Goal: Information Seeking & Learning: Learn about a topic

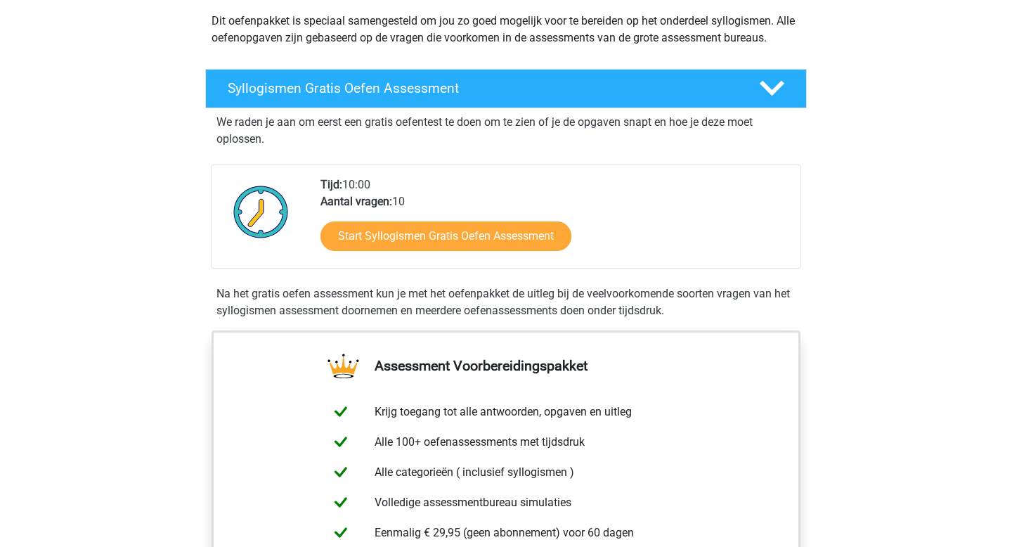
scroll to position [167, 0]
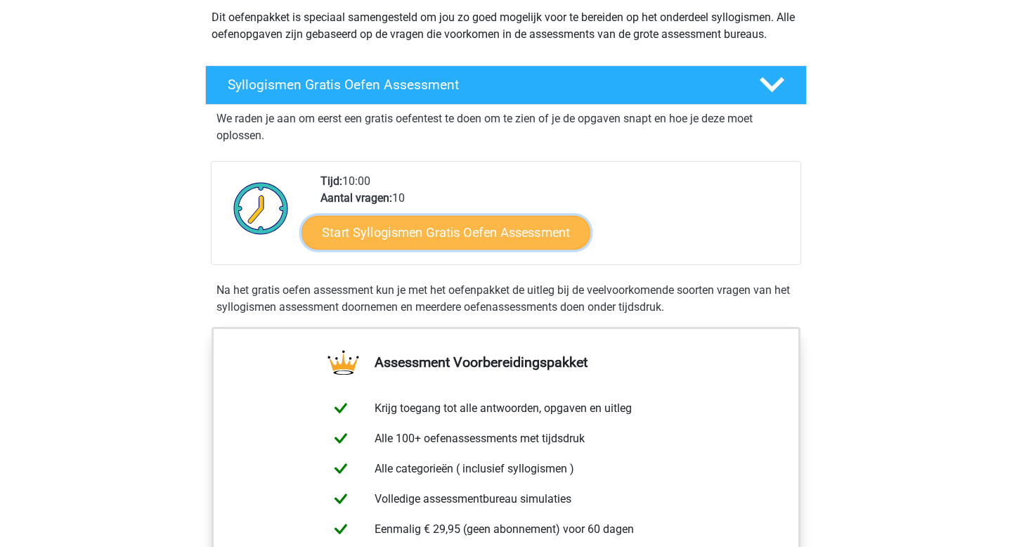
click at [456, 226] on link "Start Syllogismen Gratis Oefen Assessment" at bounding box center [446, 232] width 289 height 34
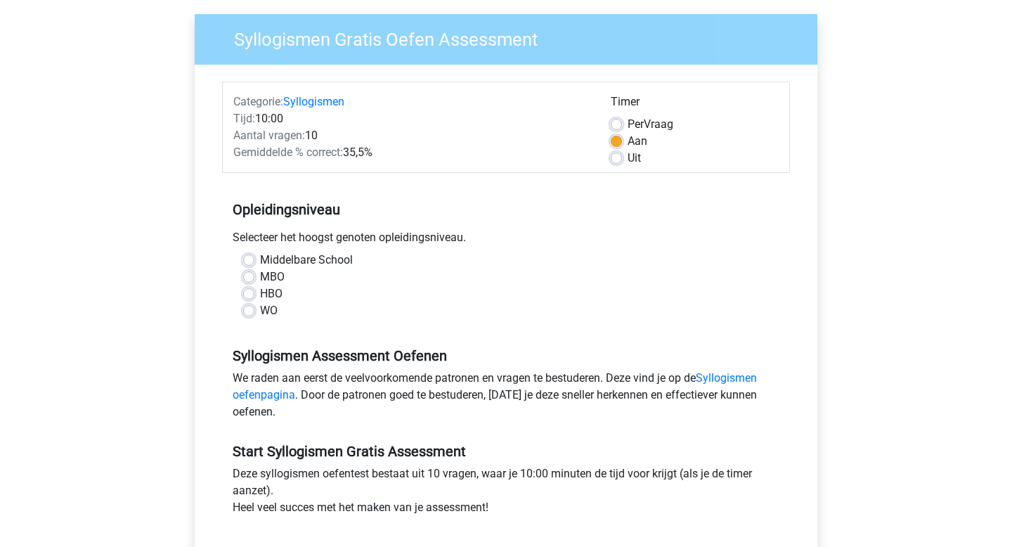
scroll to position [103, 0]
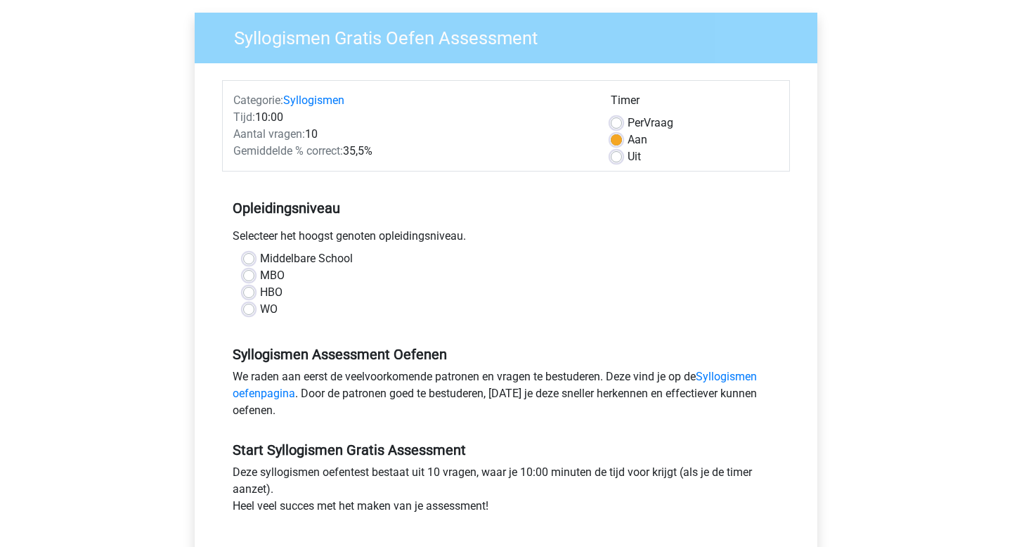
click at [271, 307] on label "WO" at bounding box center [269, 309] width 18 height 17
click at [254, 307] on input "WO" at bounding box center [248, 308] width 11 height 14
radio input "true"
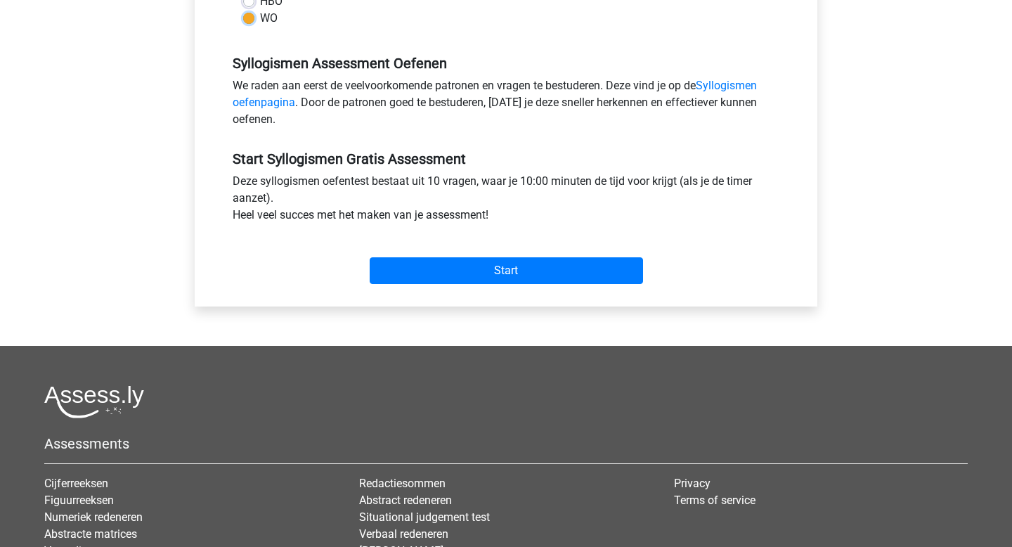
scroll to position [399, 0]
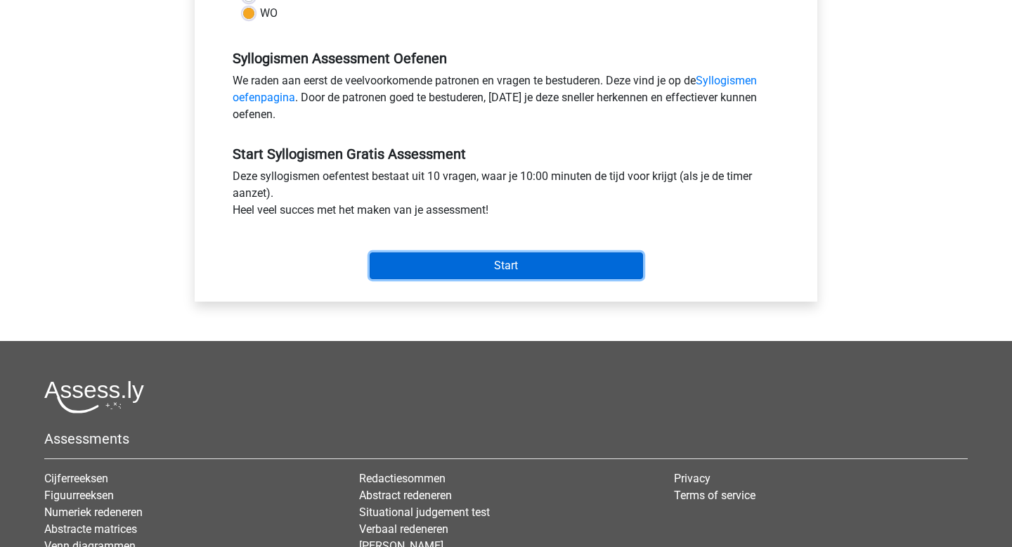
click at [436, 265] on input "Start" at bounding box center [506, 265] width 273 height 27
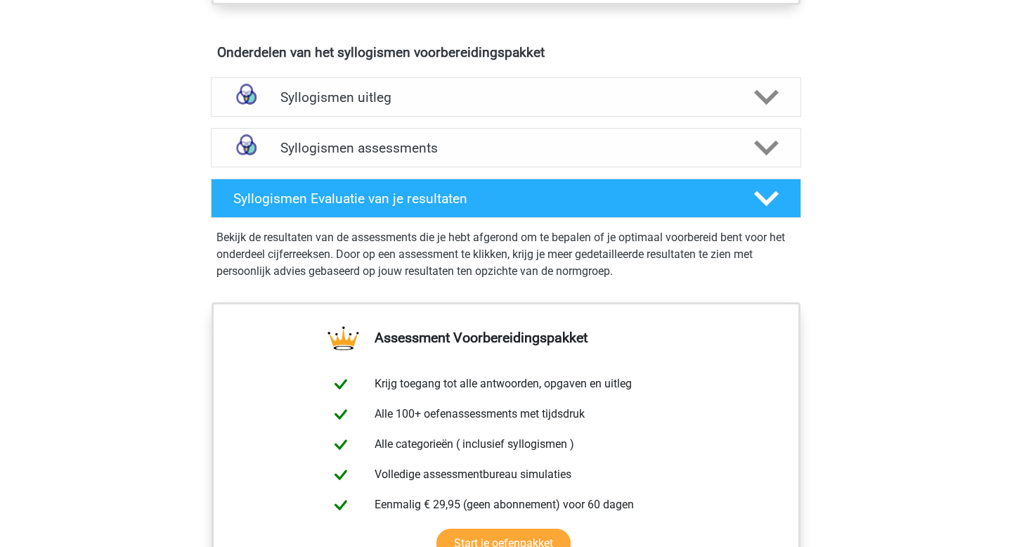
scroll to position [706, 0]
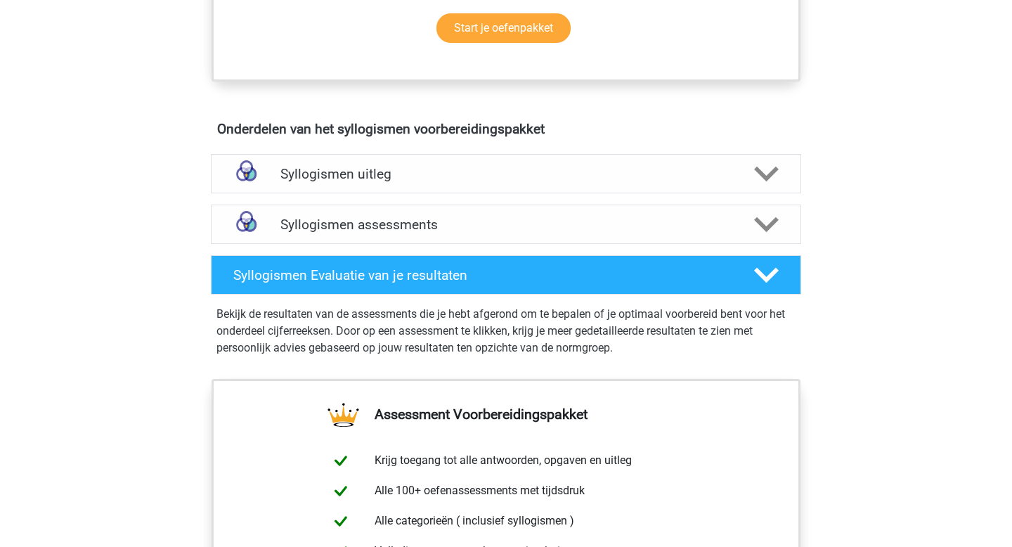
click at [346, 193] on div "Syllogismen uitleg Er zijn verschillende soorten patronen te herkennen die vaak…" at bounding box center [505, 173] width 645 height 51
click at [346, 183] on div "Syllogismen uitleg" at bounding box center [506, 173] width 590 height 39
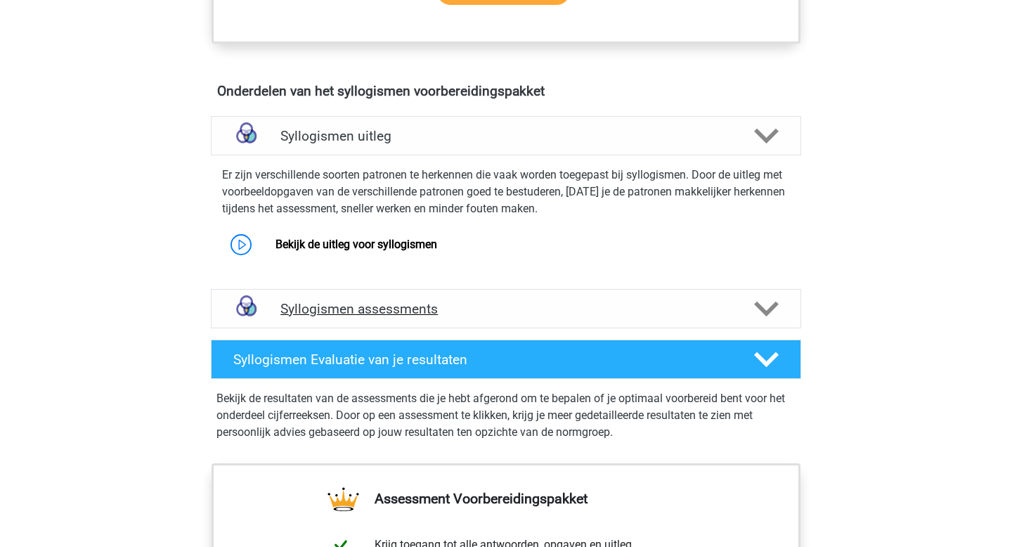
click at [404, 306] on h4 "Syllogismen assessments" at bounding box center [505, 309] width 451 height 16
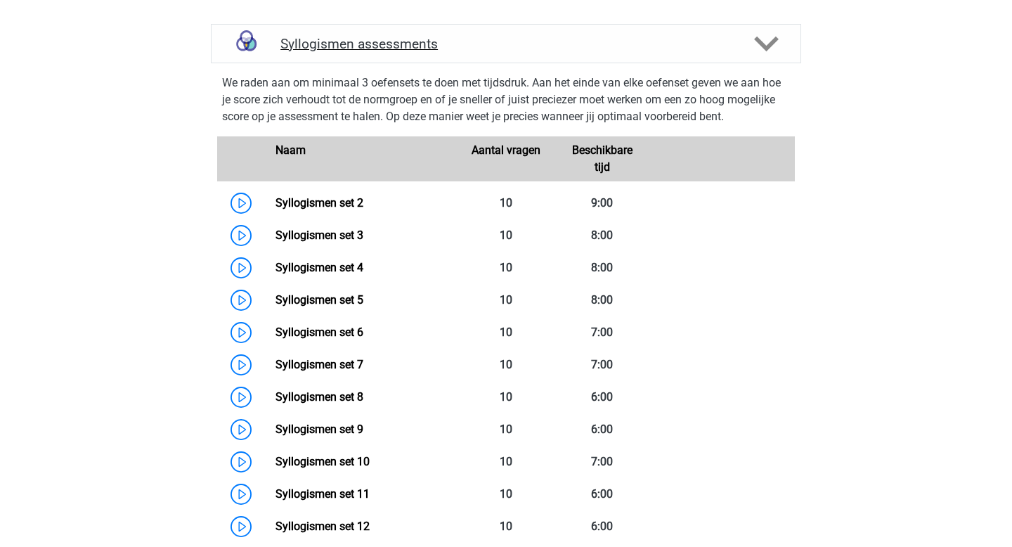
scroll to position [1013, 0]
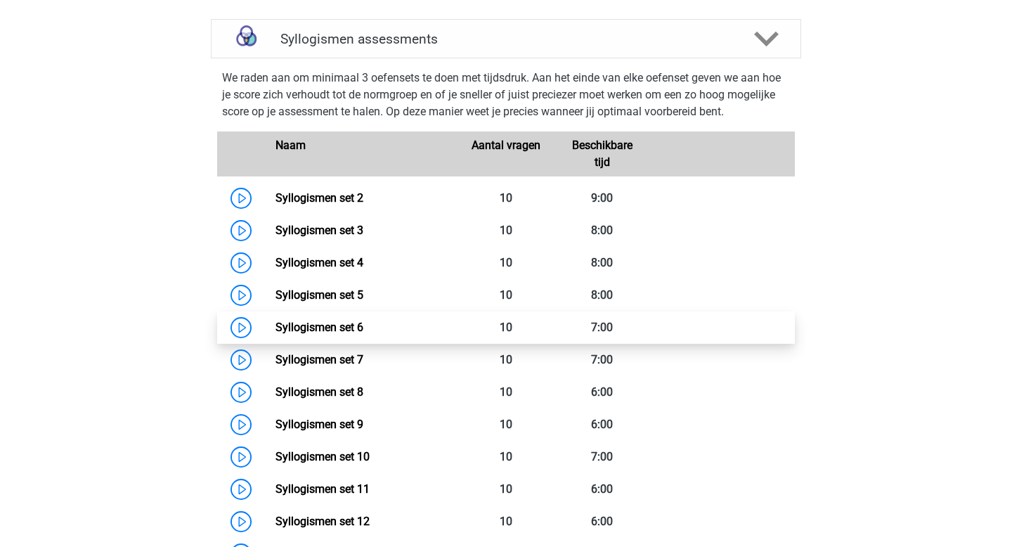
click at [276, 332] on link "Syllogismen set 6" at bounding box center [320, 326] width 88 height 13
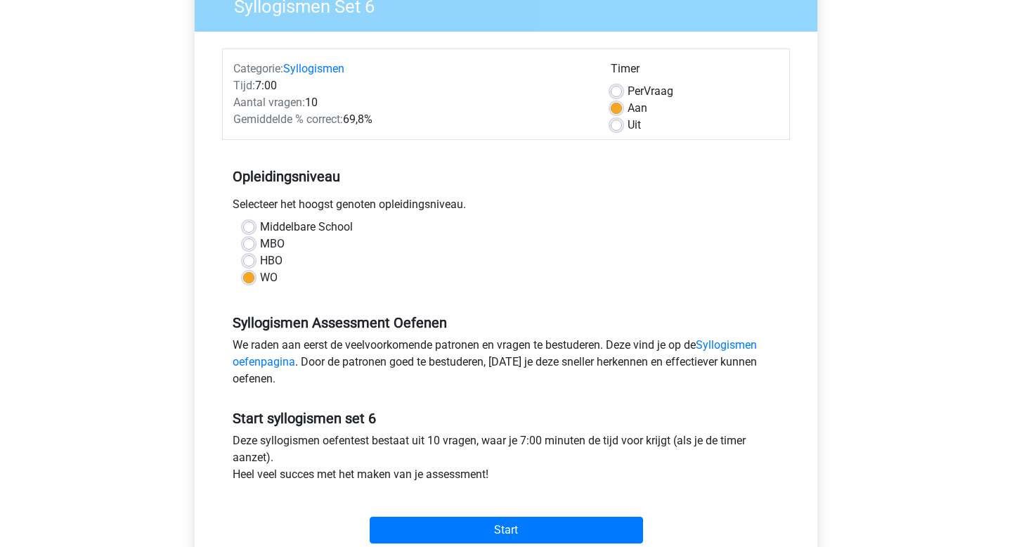
scroll to position [194, 0]
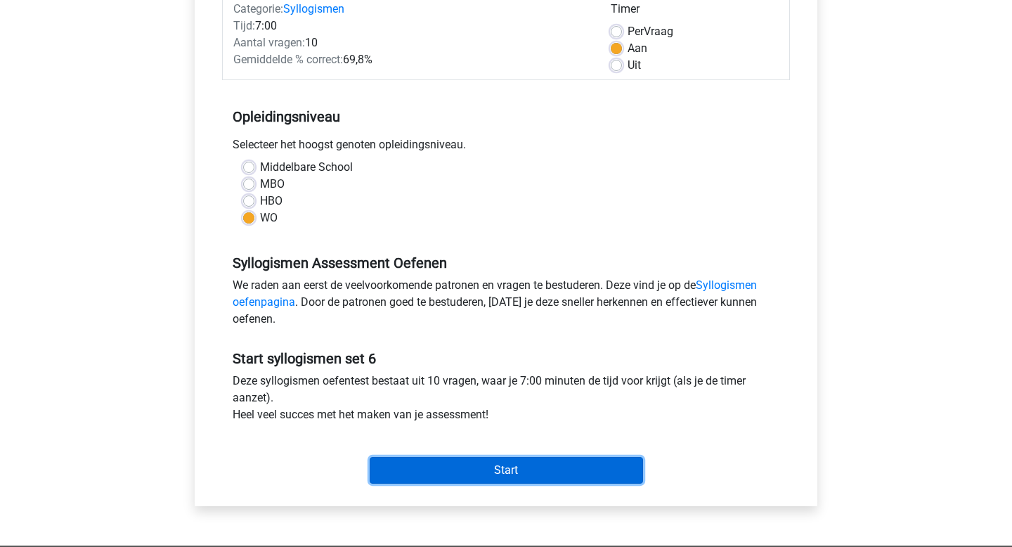
click at [451, 473] on input "Start" at bounding box center [506, 470] width 273 height 27
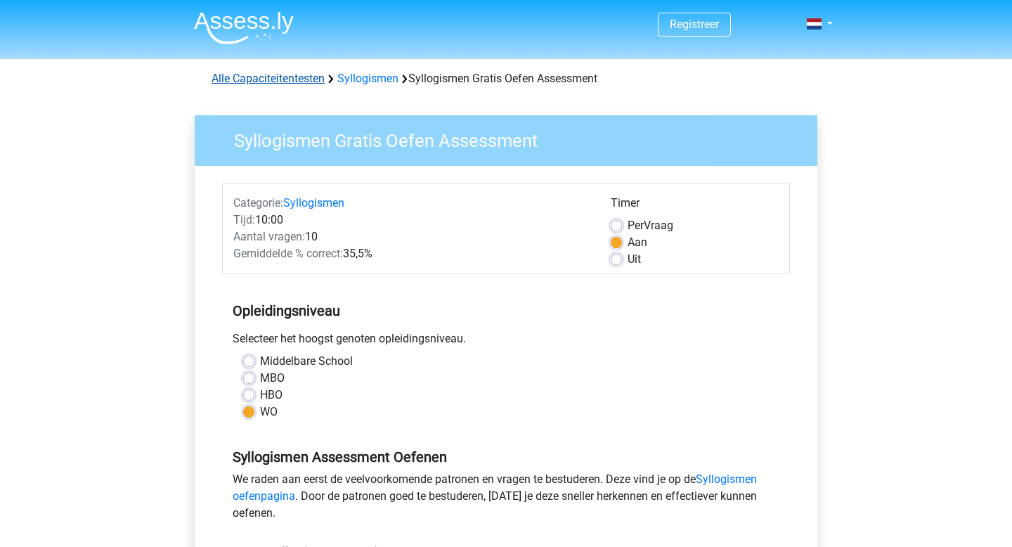
click at [266, 73] on link "Alle Capaciteitentesten" at bounding box center [268, 78] width 113 height 13
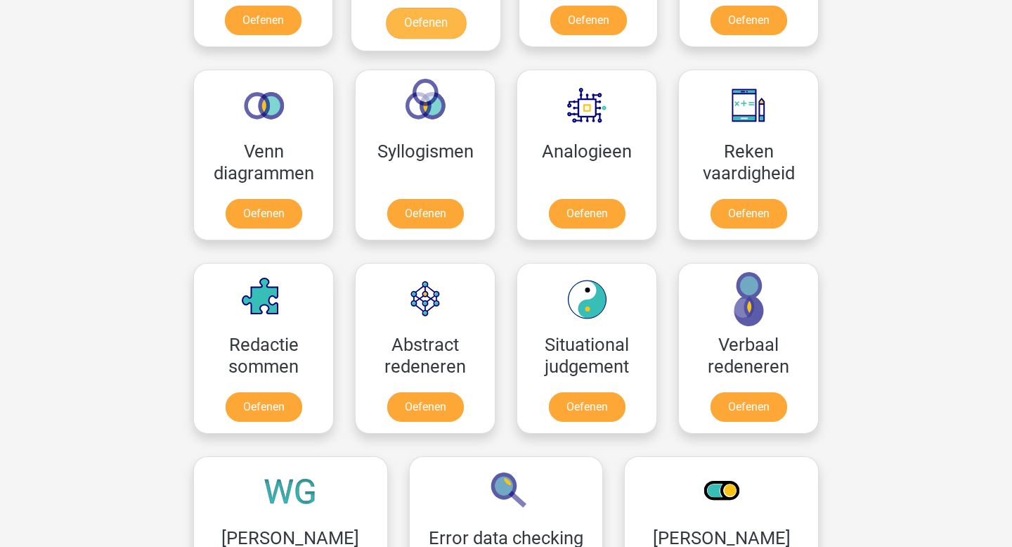
scroll to position [498, 0]
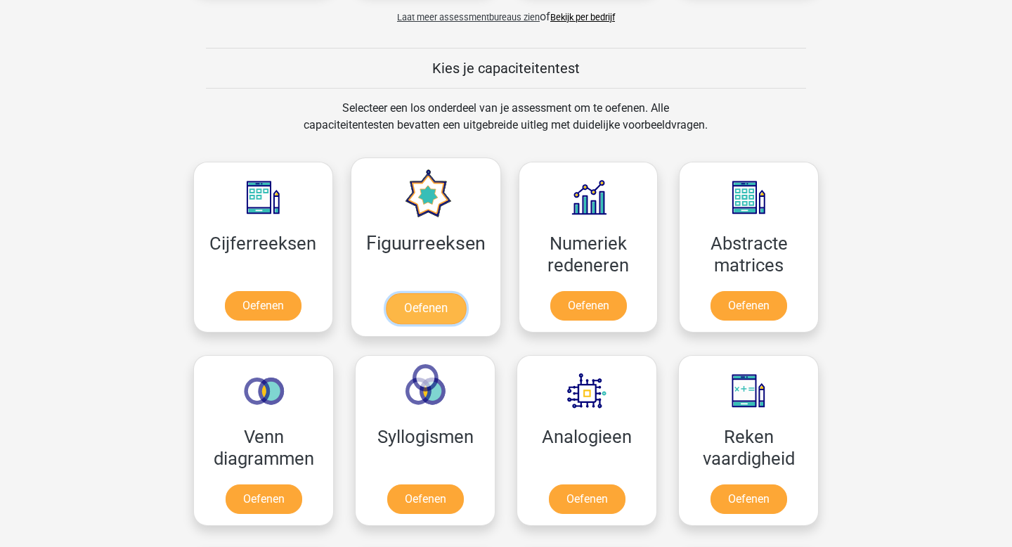
click at [435, 208] on div "Selecteer een los onderdeel van je assessment om te oefenen. Alle capaciteitent…" at bounding box center [506, 540] width 668 height 880
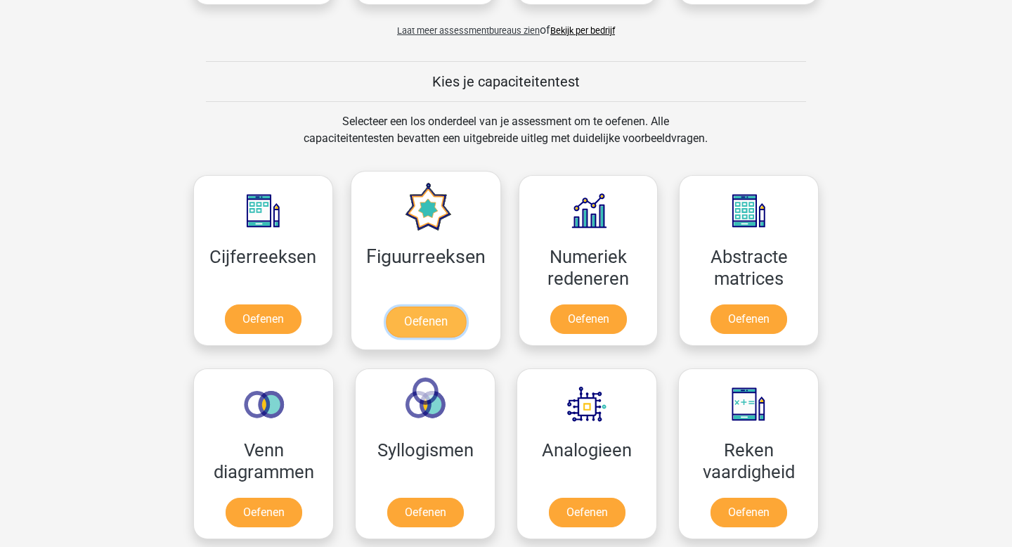
scroll to position [486, 0]
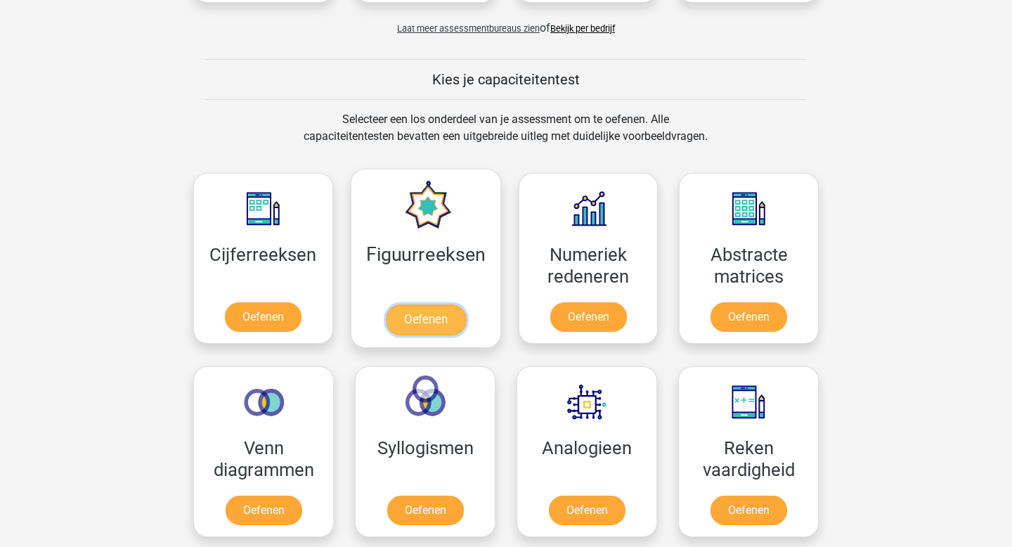
click at [415, 322] on link "Oefenen" at bounding box center [425, 319] width 80 height 31
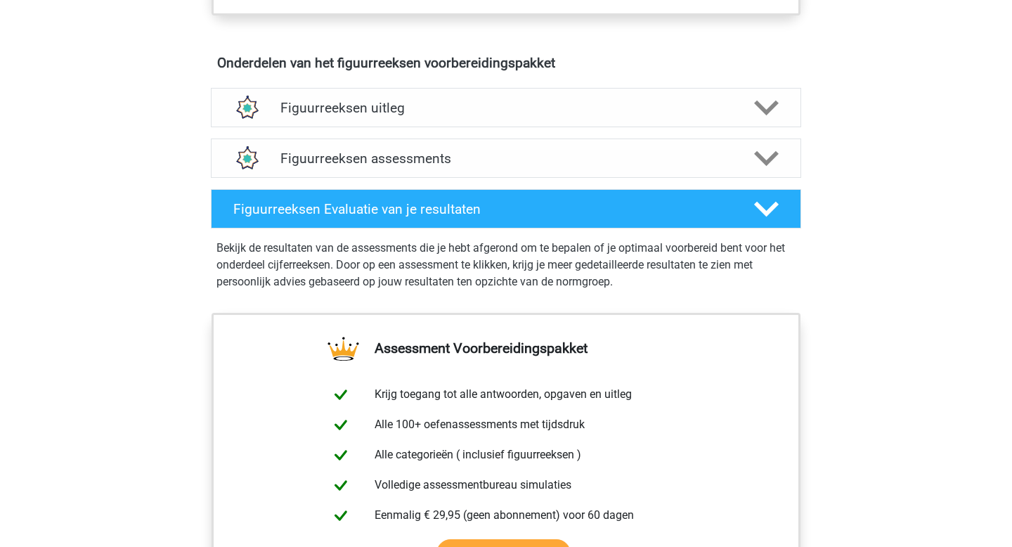
scroll to position [807, 0]
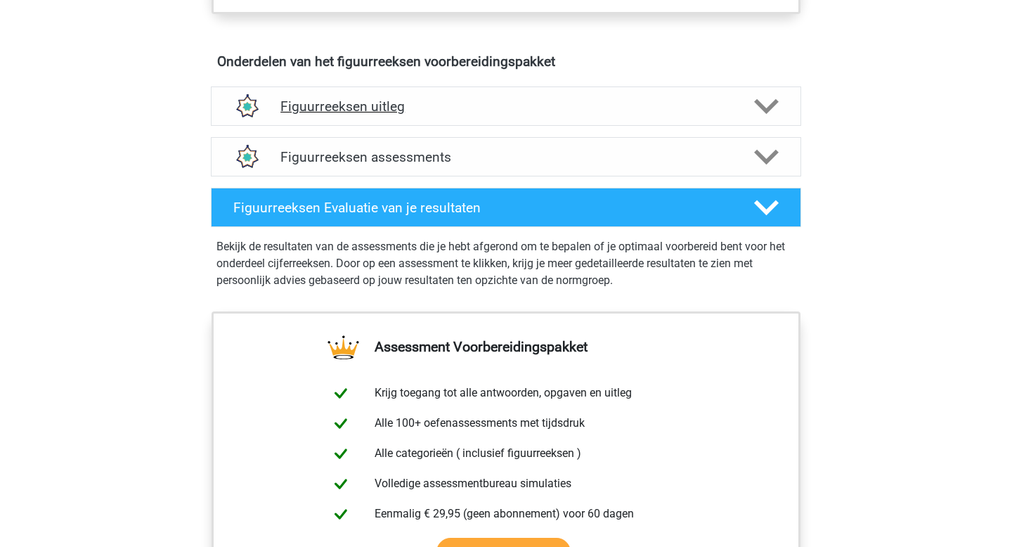
click at [562, 105] on h4 "Figuurreeksen uitleg" at bounding box center [505, 106] width 451 height 16
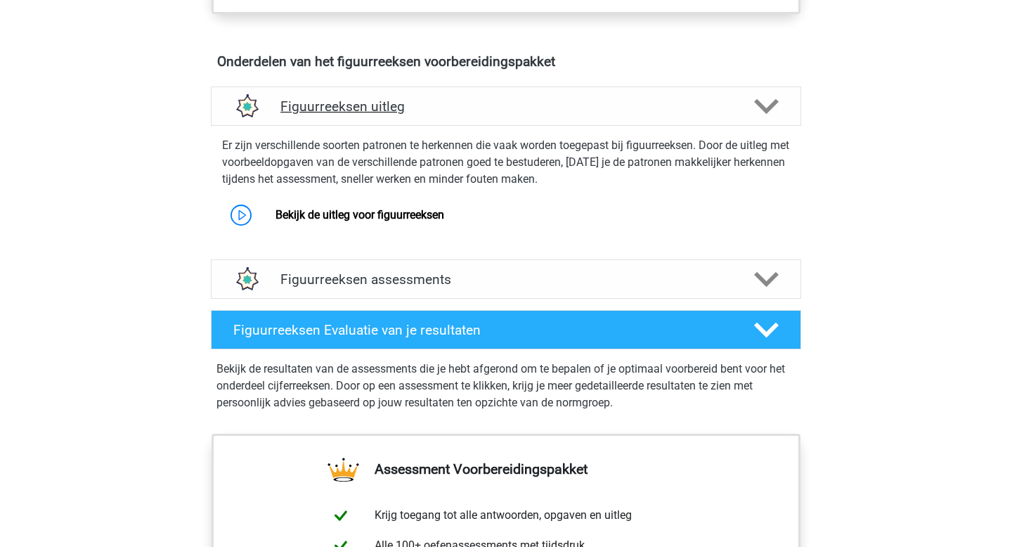
click at [562, 105] on h4 "Figuurreeksen uitleg" at bounding box center [505, 106] width 451 height 16
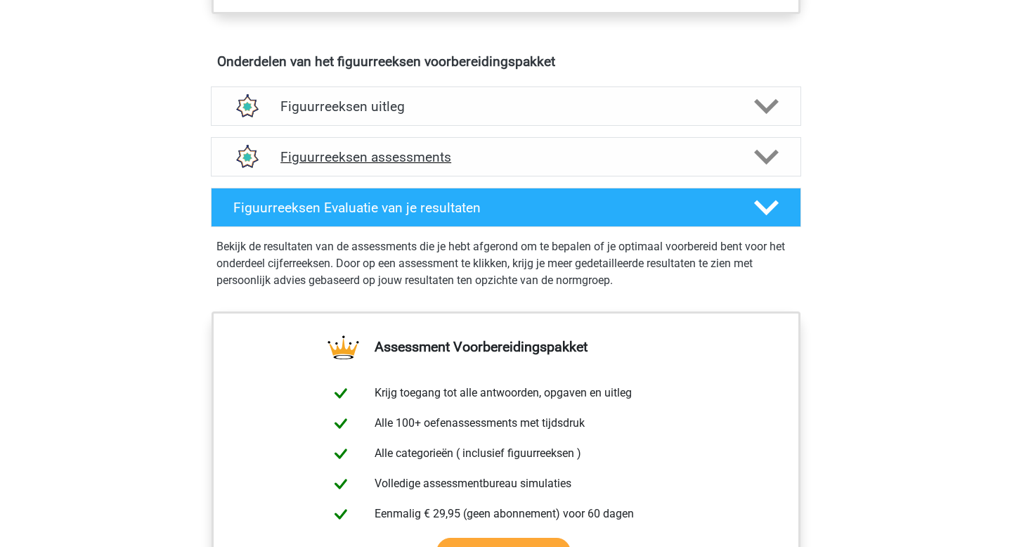
click at [508, 166] on div "Figuurreeksen assessments" at bounding box center [506, 156] width 590 height 39
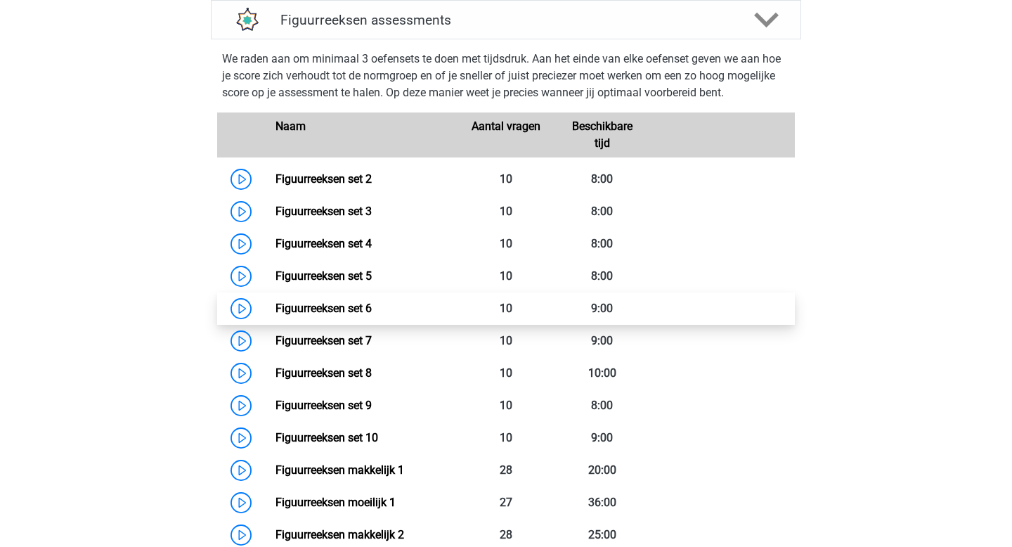
scroll to position [957, 0]
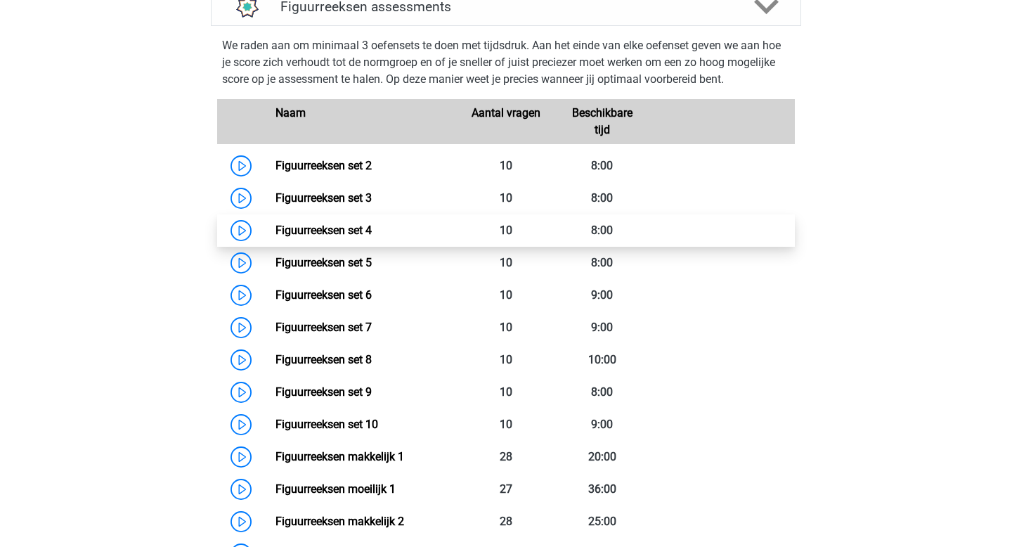
click at [276, 235] on link "Figuurreeksen set 4" at bounding box center [324, 230] width 96 height 13
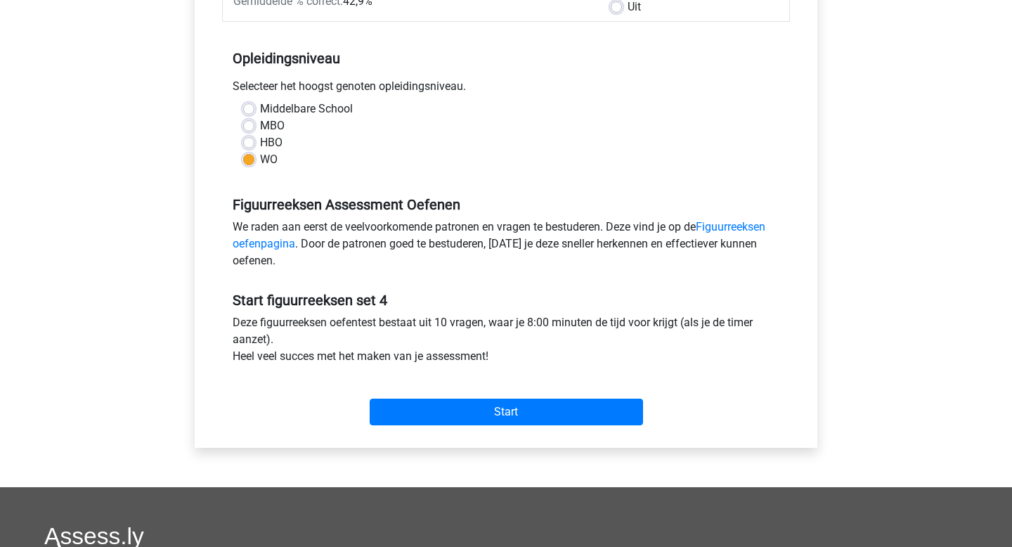
scroll to position [259, 0]
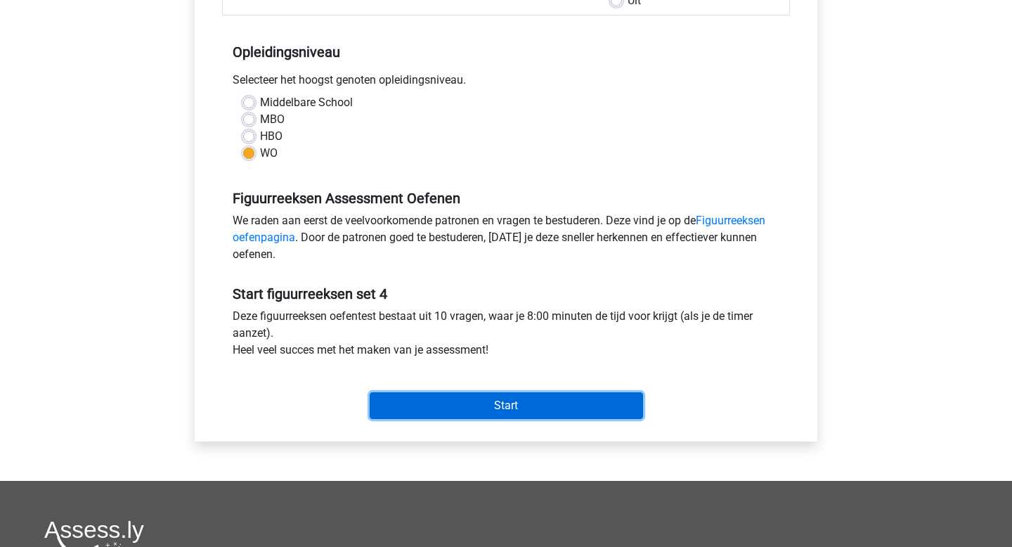
click at [507, 408] on input "Start" at bounding box center [506, 405] width 273 height 27
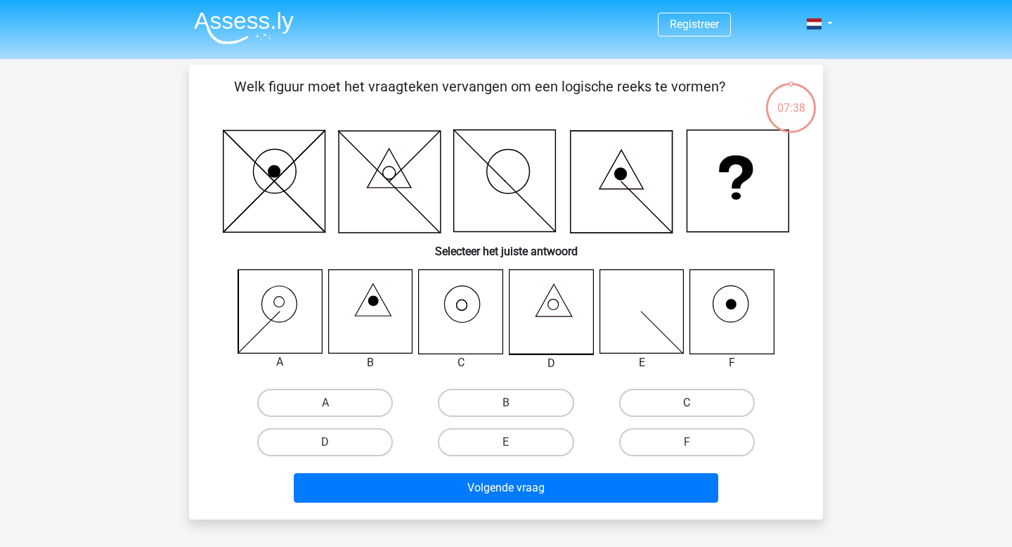
click at [666, 403] on label "C" at bounding box center [687, 403] width 136 height 28
click at [687, 403] on input "C" at bounding box center [691, 407] width 9 height 9
radio input "true"
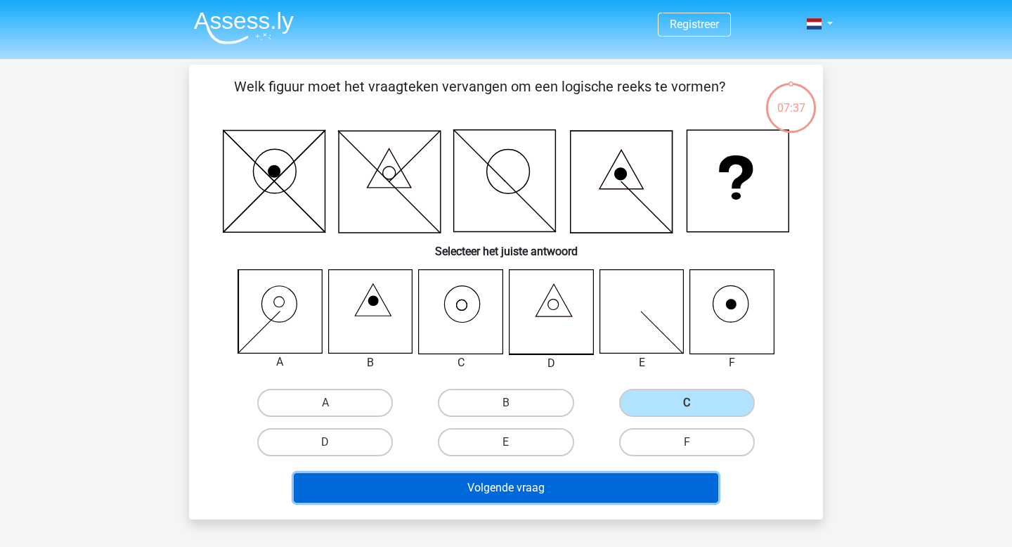
click at [595, 483] on button "Volgende vraag" at bounding box center [506, 488] width 425 height 30
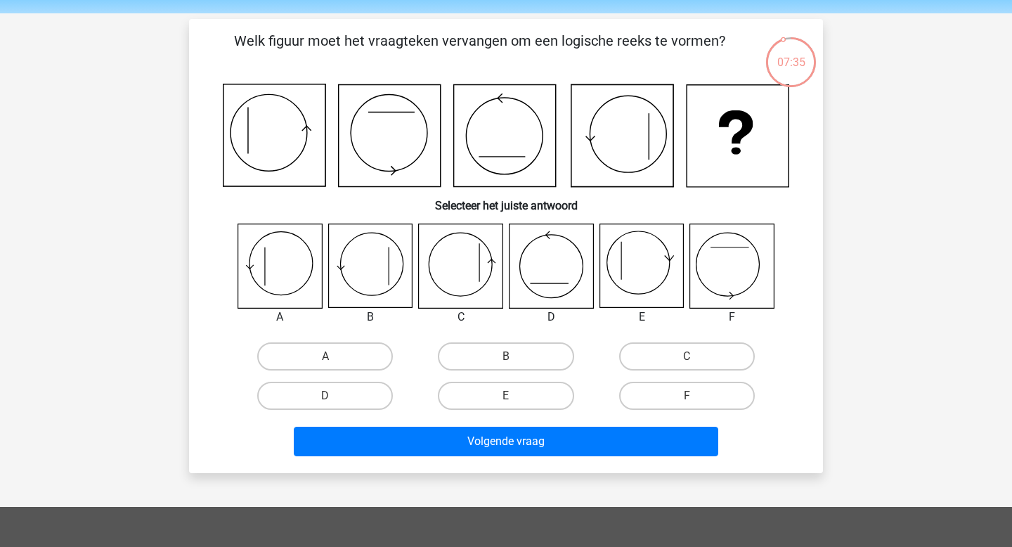
scroll to position [44, 0]
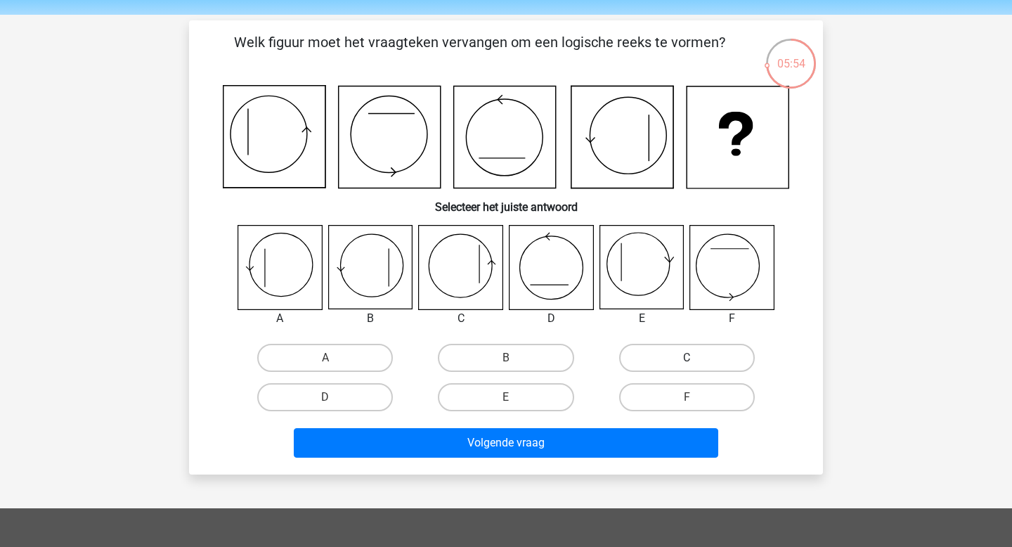
click at [637, 351] on label "C" at bounding box center [687, 358] width 136 height 28
click at [687, 358] on input "C" at bounding box center [691, 362] width 9 height 9
radio input "true"
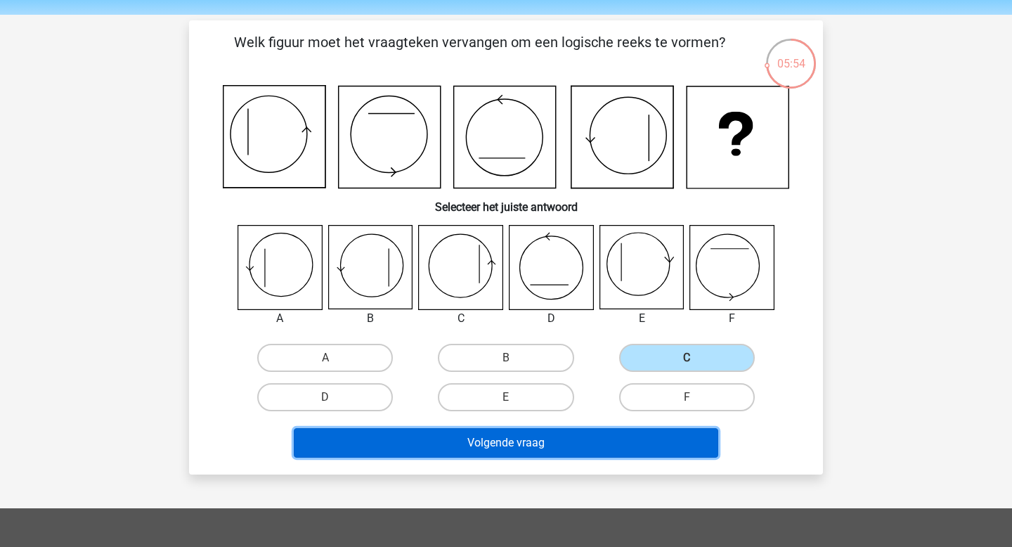
click at [610, 453] on button "Volgende vraag" at bounding box center [506, 443] width 425 height 30
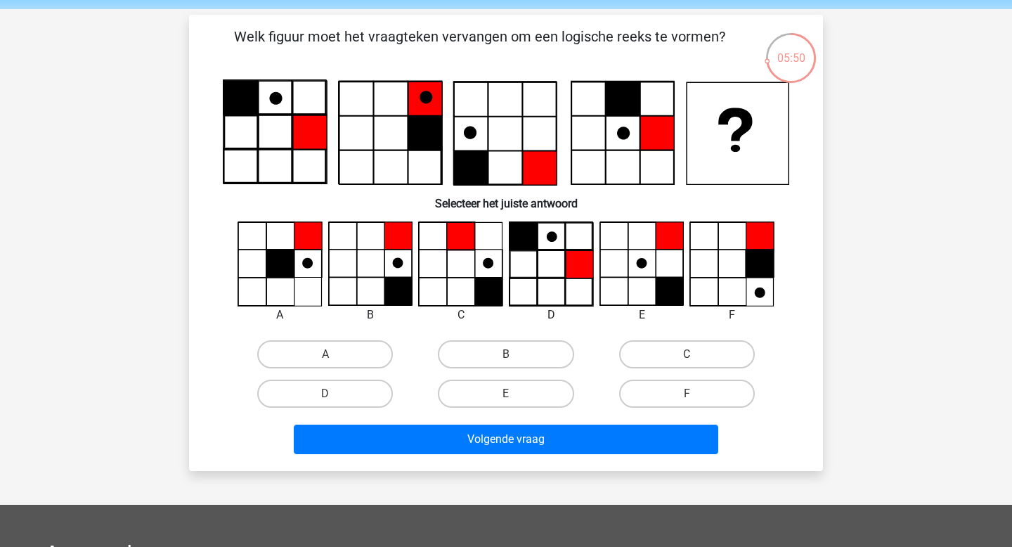
scroll to position [46, 0]
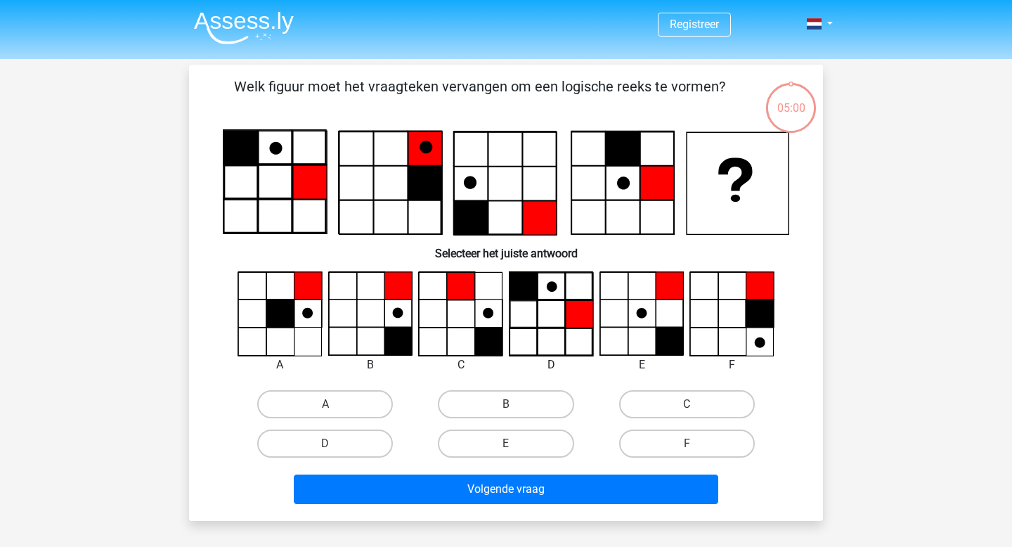
scroll to position [46, 0]
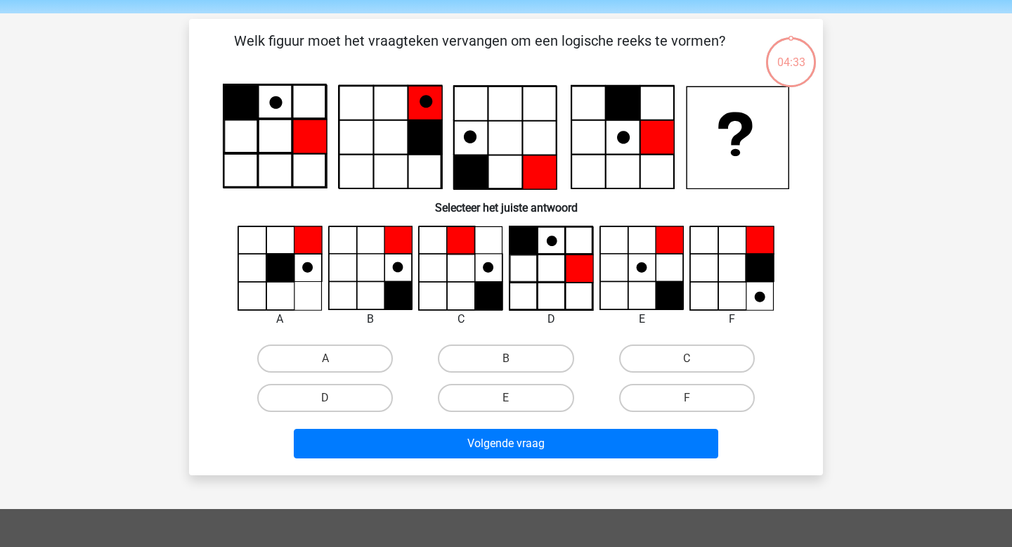
click at [563, 343] on div "B" at bounding box center [505, 358] width 181 height 39
click at [541, 351] on label "B" at bounding box center [506, 358] width 136 height 28
click at [515, 358] on input "B" at bounding box center [510, 362] width 9 height 9
radio input "true"
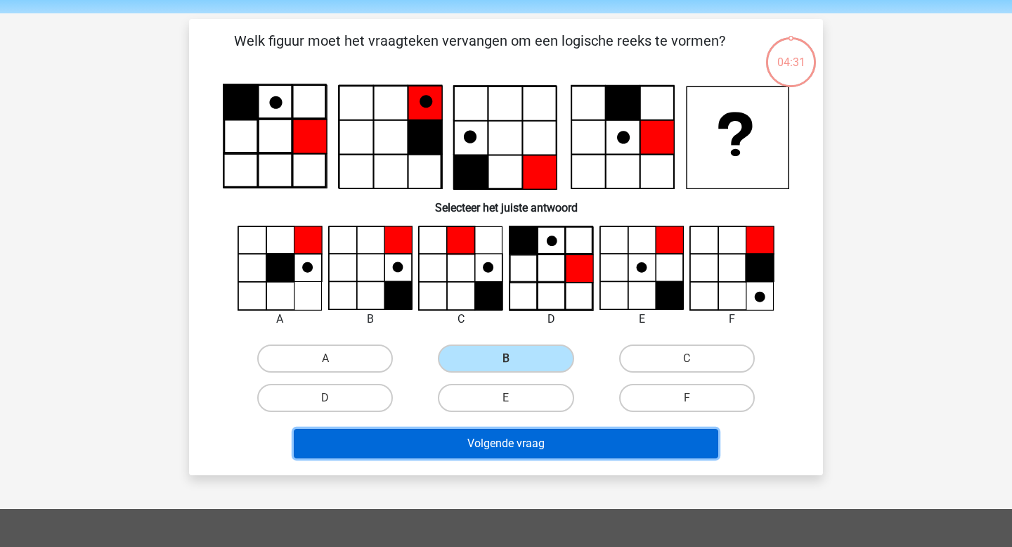
click at [505, 457] on button "Volgende vraag" at bounding box center [506, 444] width 425 height 30
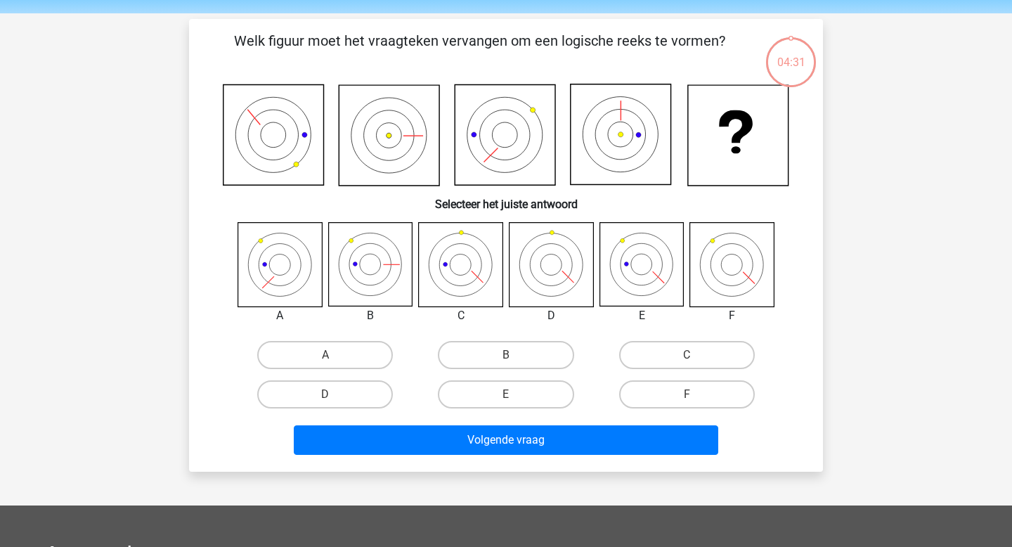
scroll to position [65, 0]
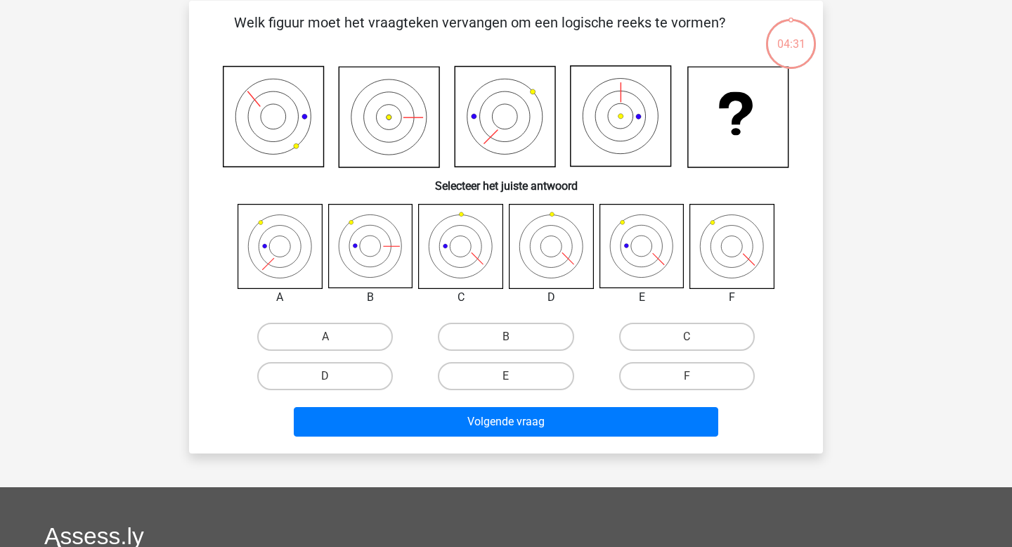
click at [505, 457] on div "Registreer Nederlands English" at bounding box center [506, 397] width 1012 height 922
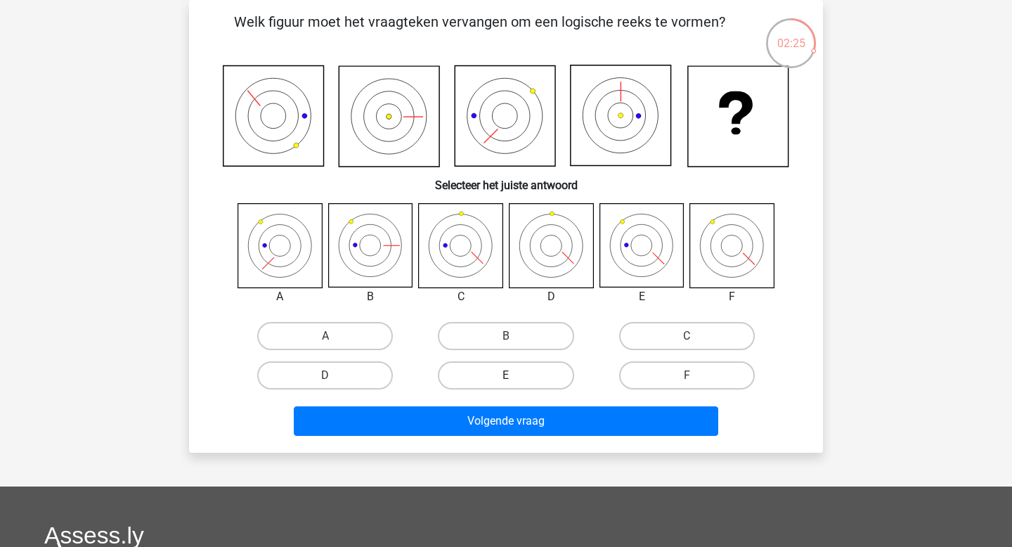
click at [519, 380] on label "E" at bounding box center [506, 375] width 136 height 28
click at [515, 380] on input "E" at bounding box center [510, 379] width 9 height 9
radio input "true"
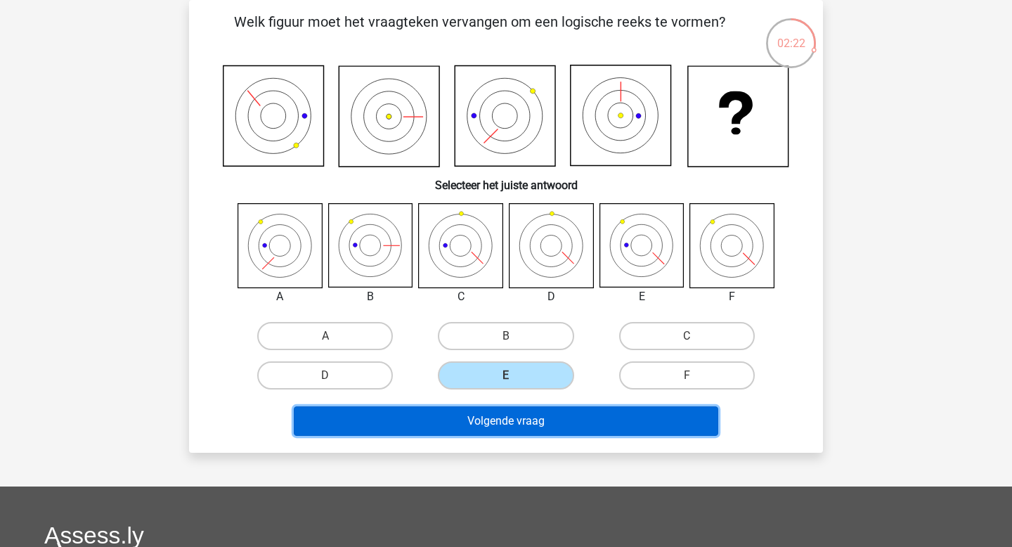
click at [560, 423] on button "Volgende vraag" at bounding box center [506, 421] width 425 height 30
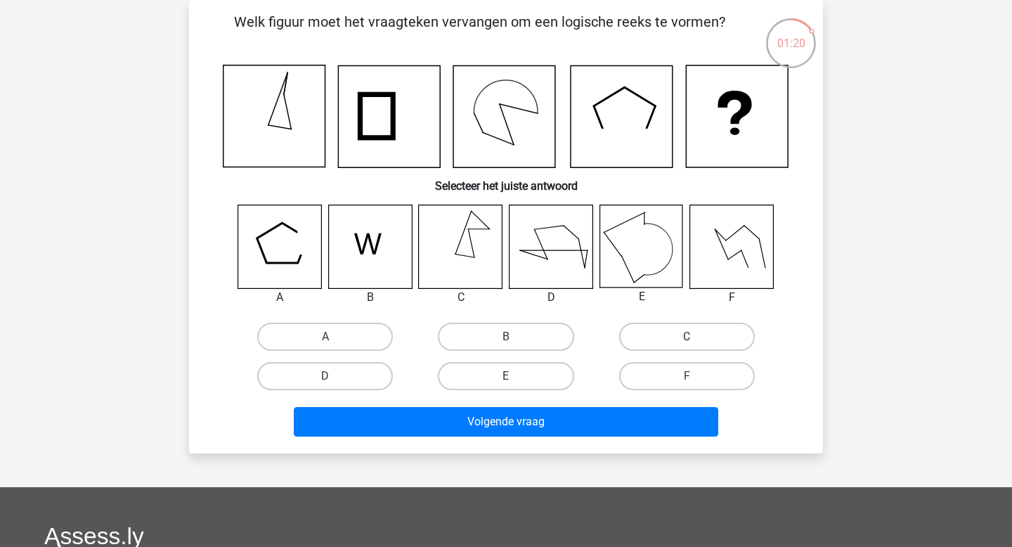
click at [685, 334] on label "C" at bounding box center [687, 337] width 136 height 28
click at [687, 337] on input "C" at bounding box center [691, 341] width 9 height 9
radio input "true"
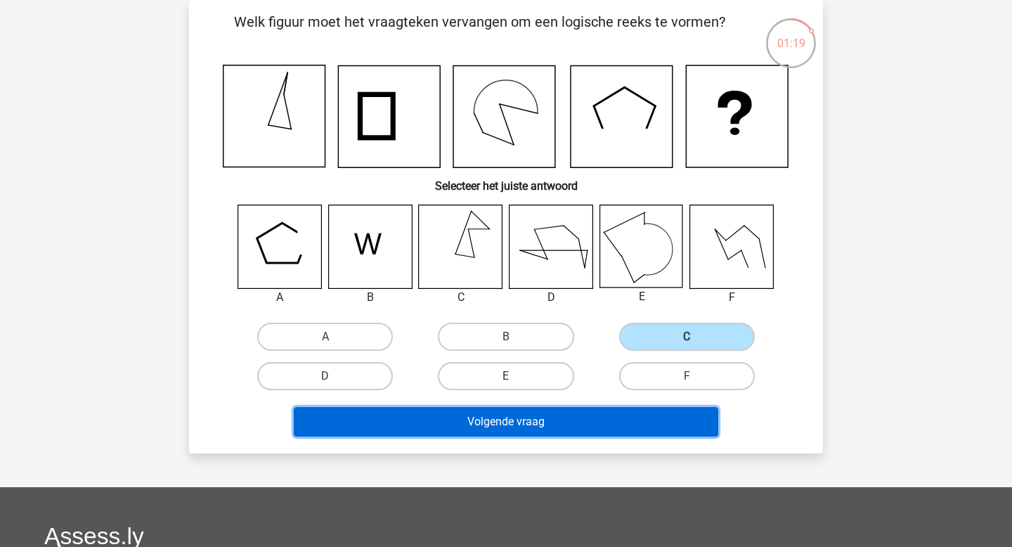
click at [631, 422] on button "Volgende vraag" at bounding box center [506, 422] width 425 height 30
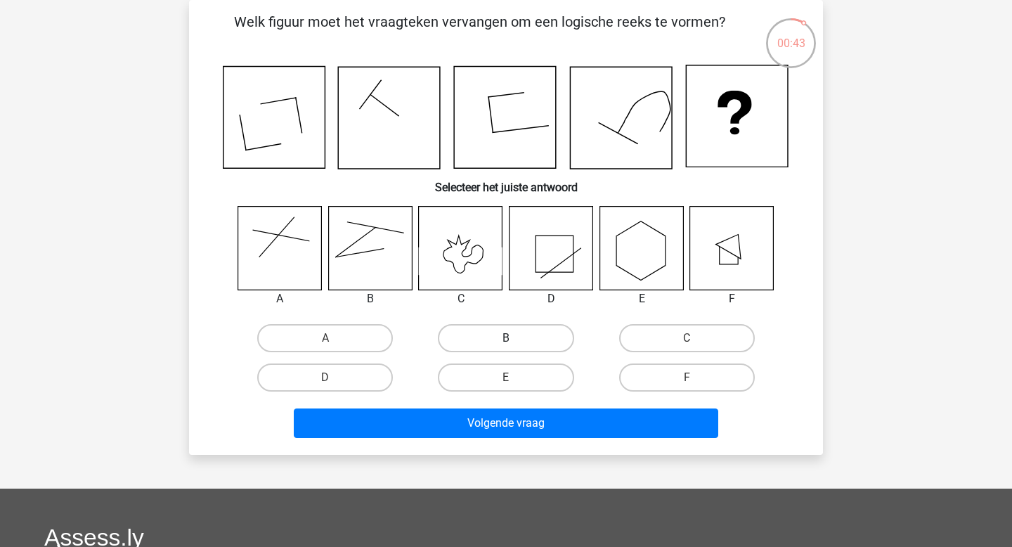
click at [514, 328] on label "B" at bounding box center [506, 338] width 136 height 28
click at [514, 338] on input "B" at bounding box center [510, 342] width 9 height 9
radio input "true"
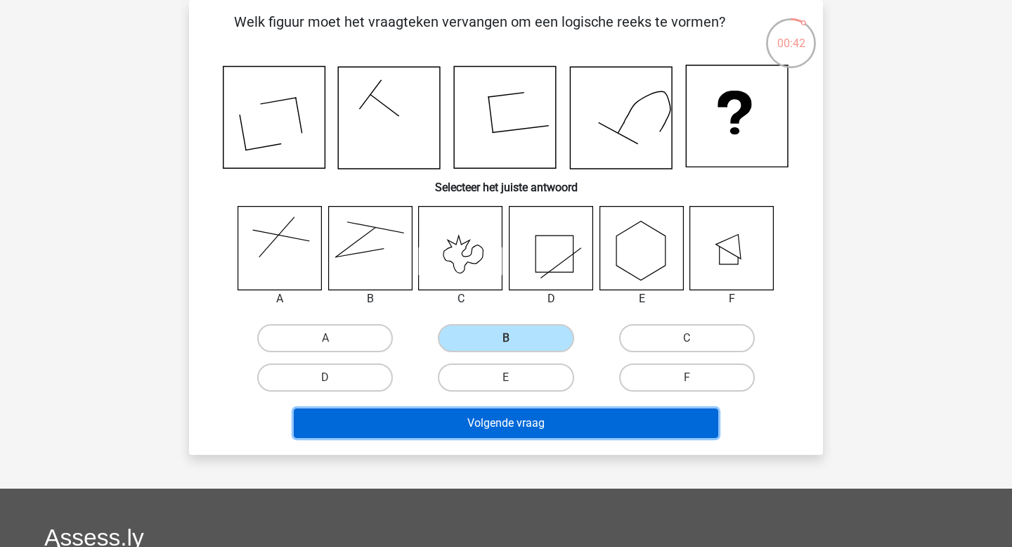
click at [522, 426] on button "Volgende vraag" at bounding box center [506, 423] width 425 height 30
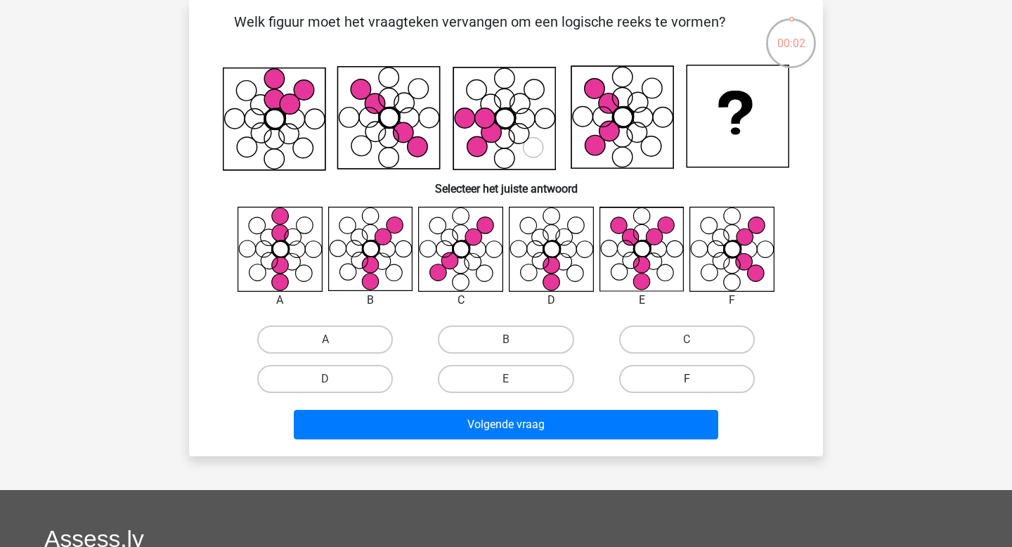
click at [661, 382] on label "F" at bounding box center [687, 379] width 136 height 28
click at [687, 382] on input "F" at bounding box center [691, 383] width 9 height 9
radio input "true"
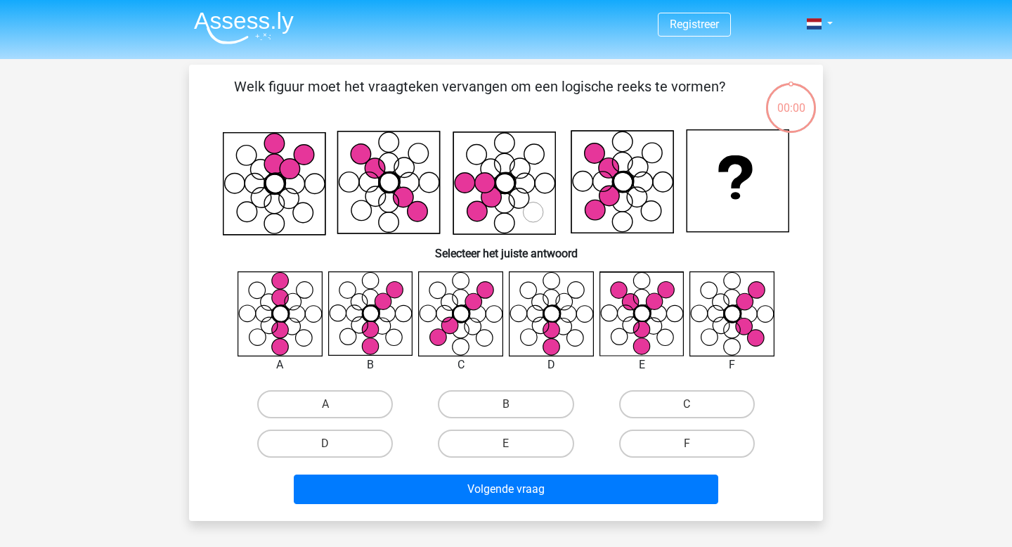
scroll to position [65, 0]
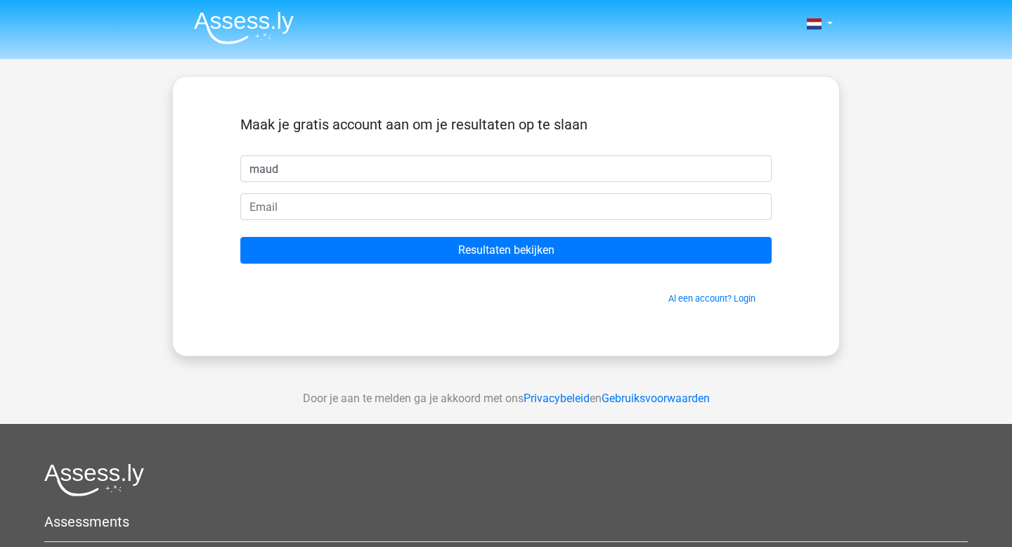
type input "maud"
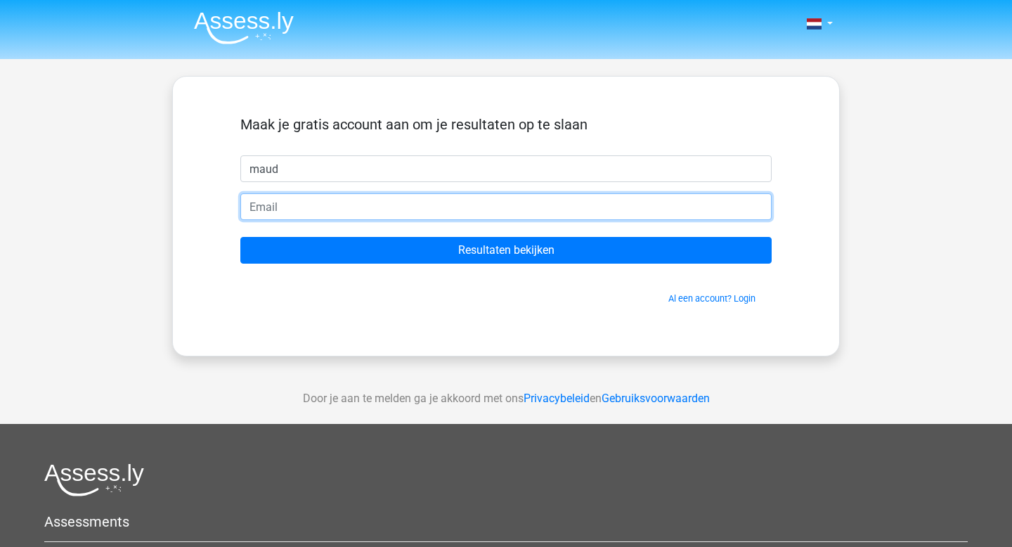
click at [294, 213] on input "email" at bounding box center [505, 206] width 531 height 27
type input "maudvdrunen@icloud.com"
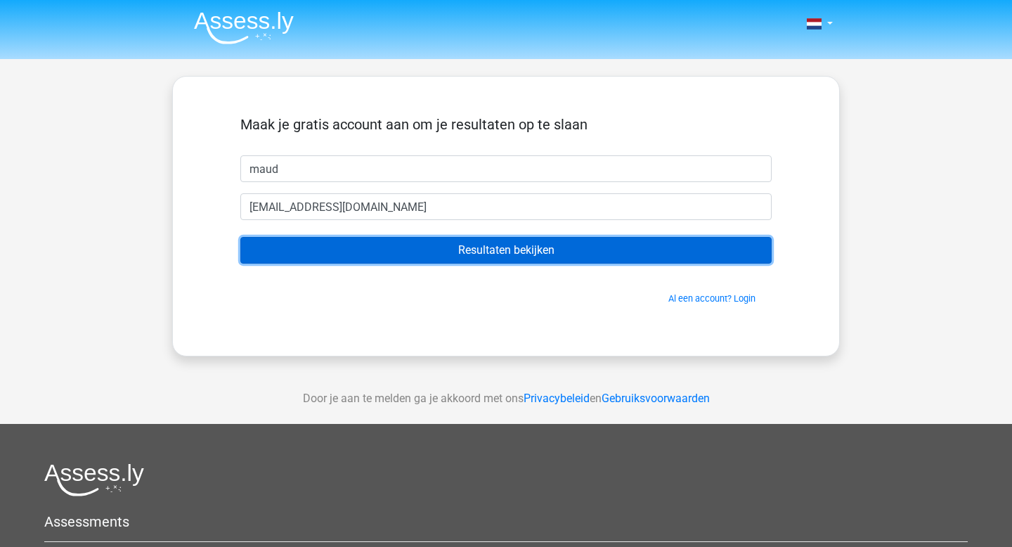
click at [361, 248] on input "Resultaten bekijken" at bounding box center [505, 250] width 531 height 27
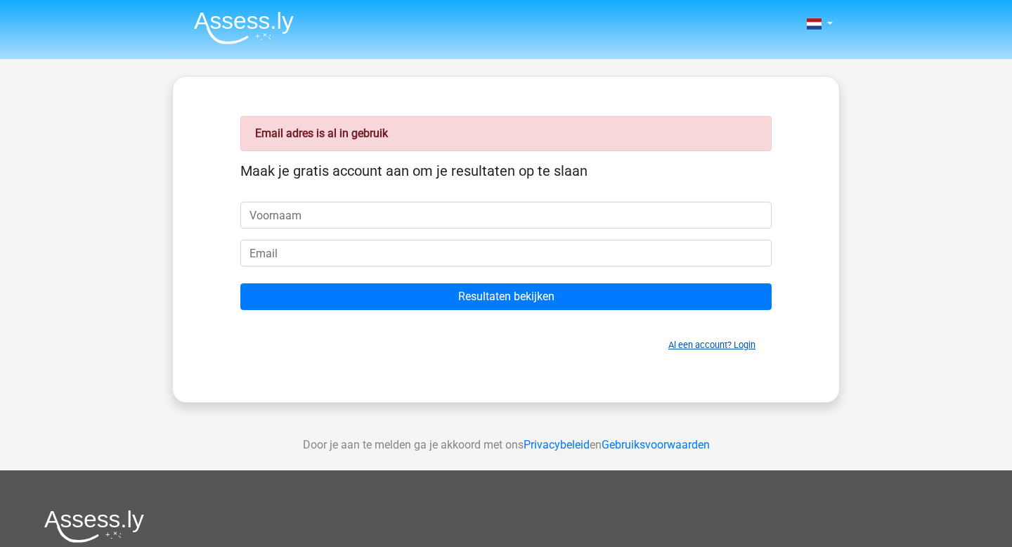
click at [714, 348] on link "Al een account? Login" at bounding box center [711, 344] width 87 height 11
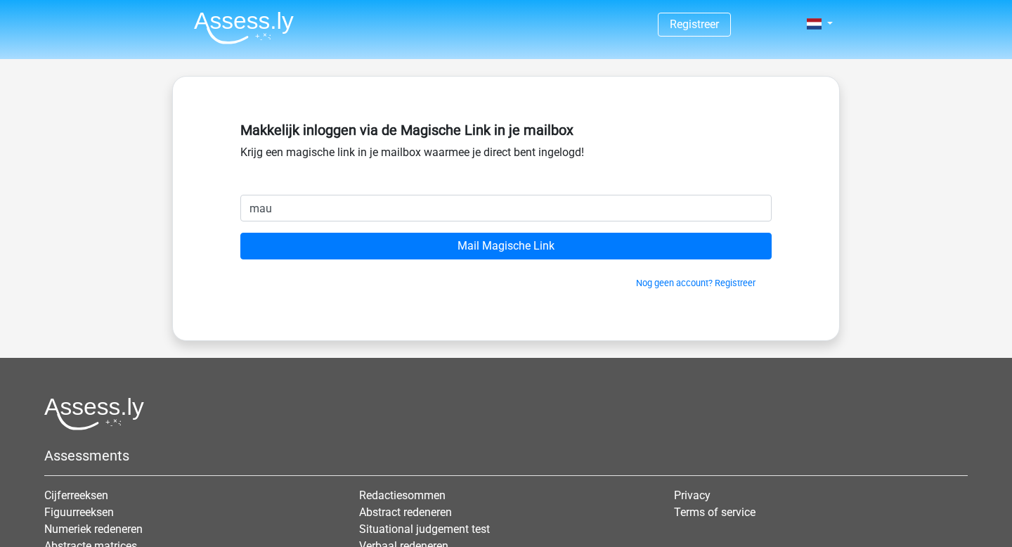
type input "[EMAIL_ADDRESS][DOMAIN_NAME]"
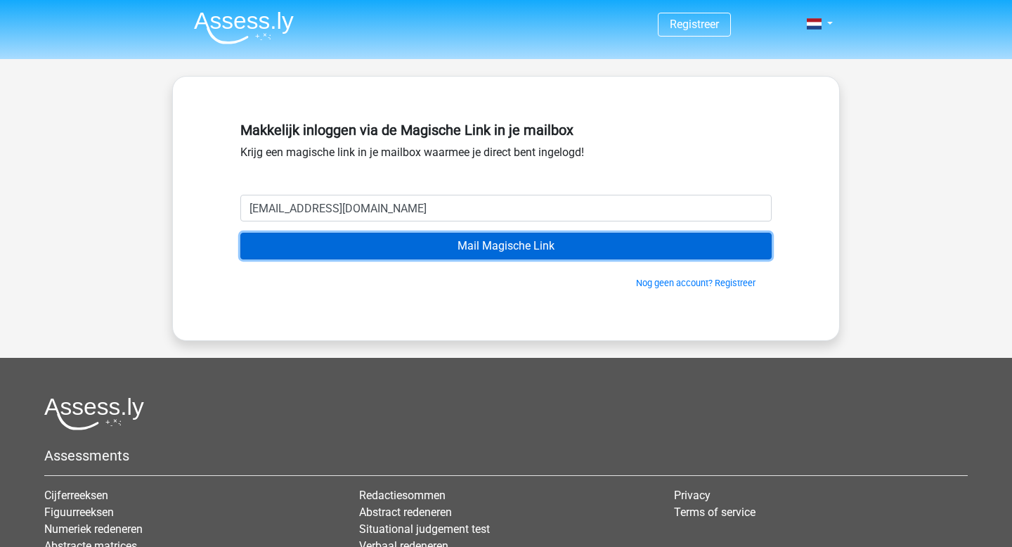
click at [419, 249] on input "Mail Magische Link" at bounding box center [505, 246] width 531 height 27
